Goal: Information Seeking & Learning: Learn about a topic

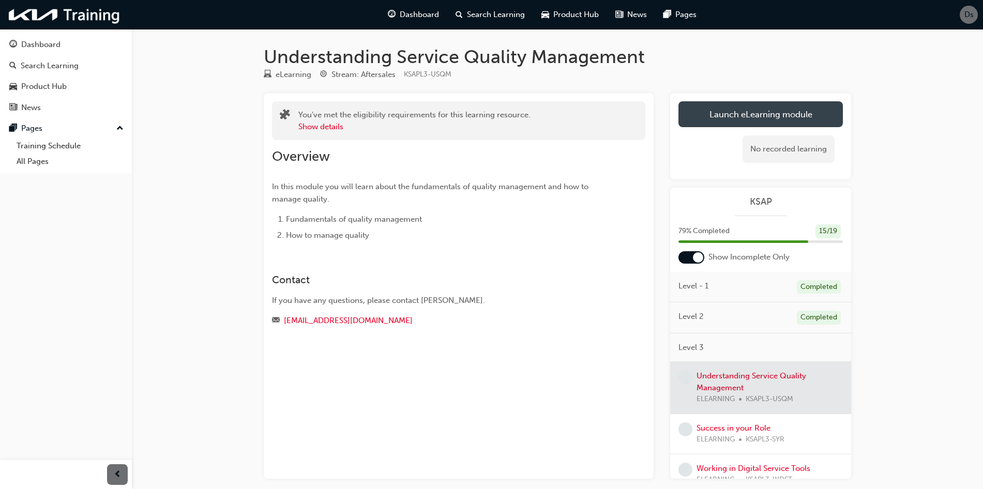
click at [721, 113] on button "Launch eLearning module" at bounding box center [761, 114] width 164 height 26
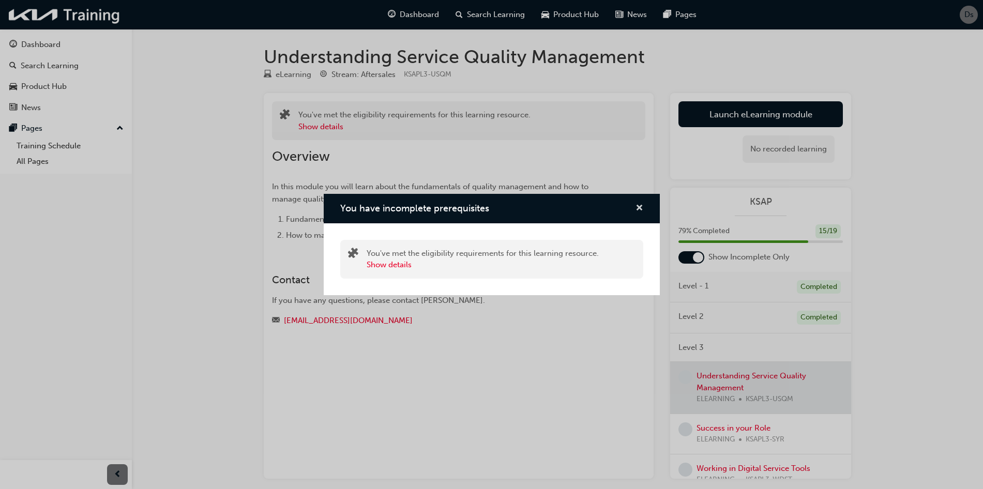
click at [638, 205] on span "cross-icon" at bounding box center [640, 208] width 8 height 9
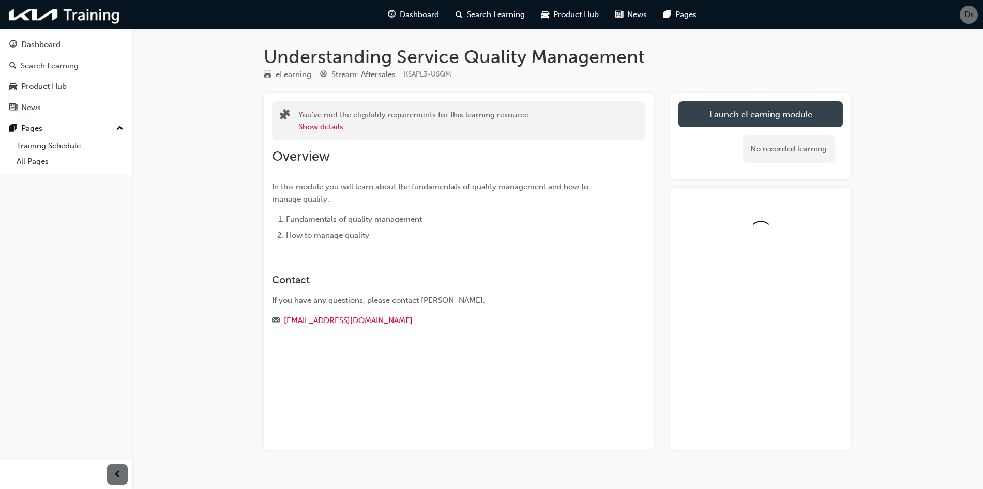
click at [755, 108] on link "Launch eLearning module" at bounding box center [761, 114] width 164 height 26
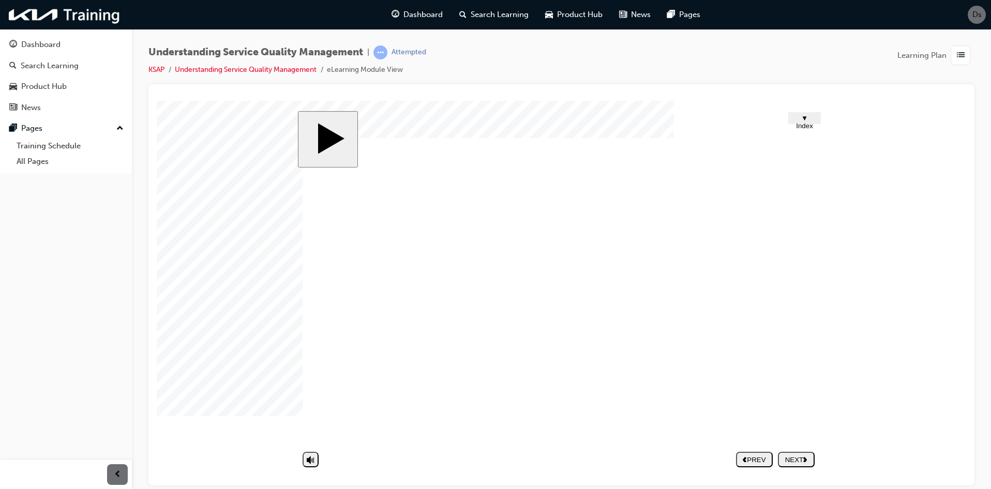
click at [798, 465] on nav "PREV NEXT SUBMIT" at bounding box center [775, 459] width 79 height 24
